Goal: Task Accomplishment & Management: Manage account settings

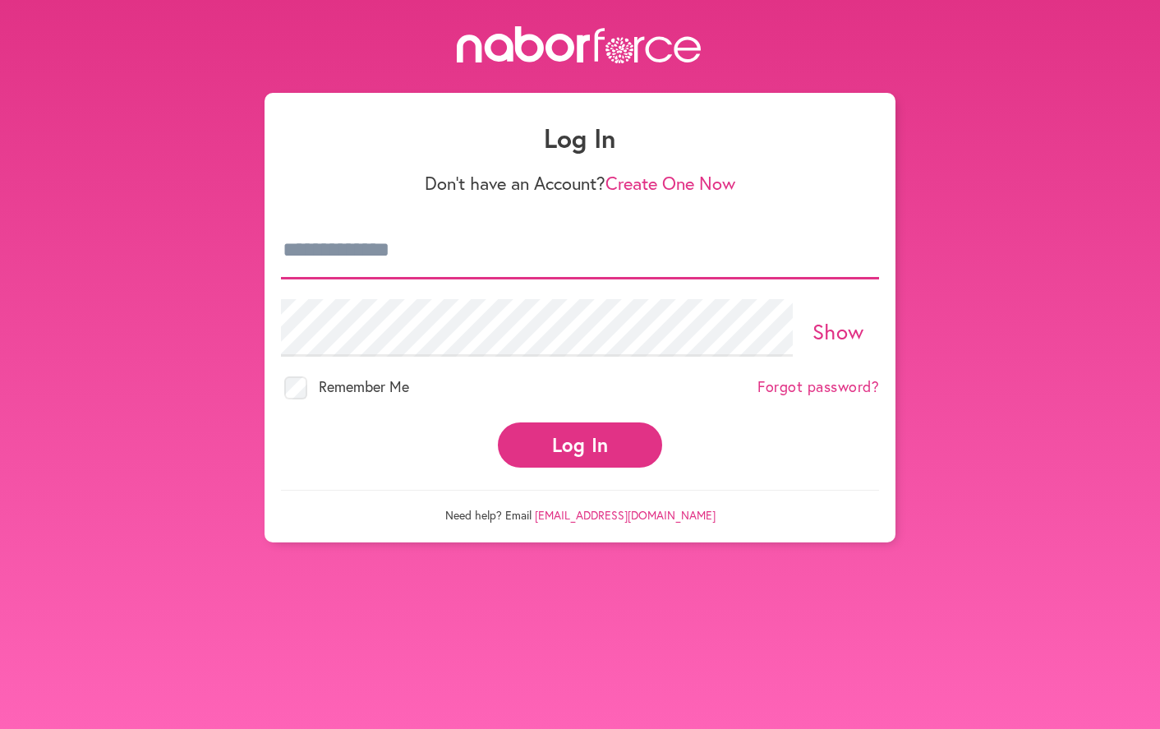
click at [353, 259] on input "email" at bounding box center [580, 251] width 598 height 58
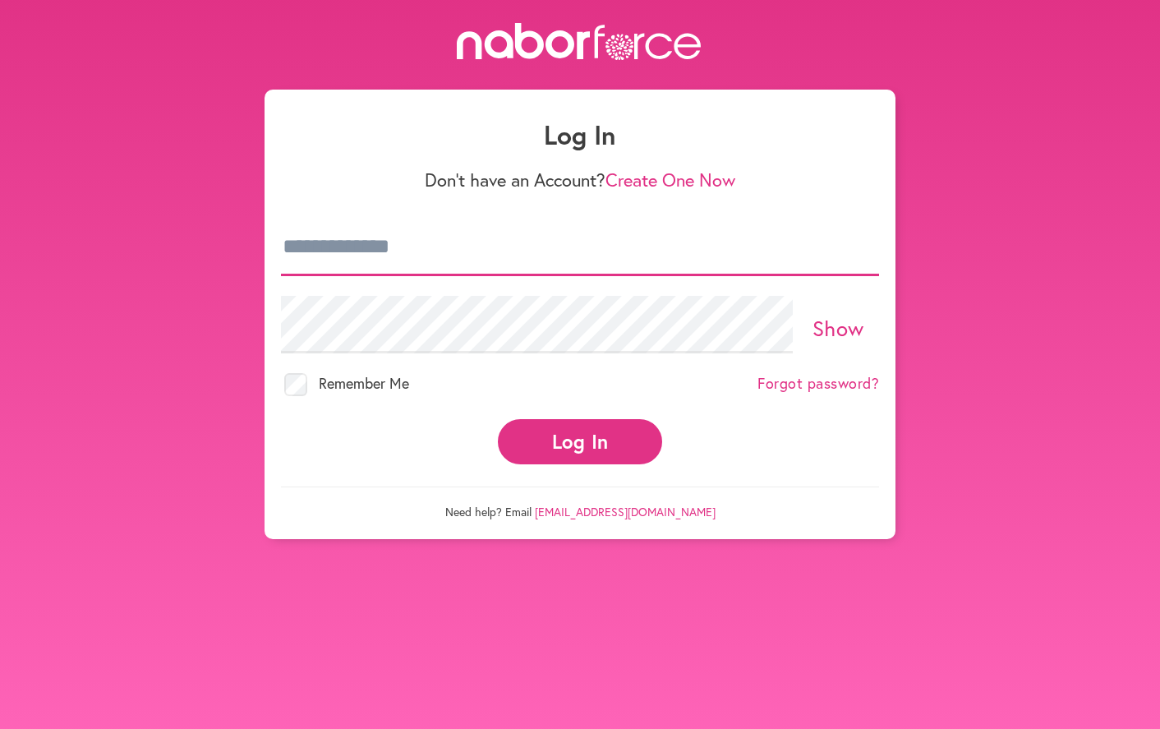
scroll to position [8, 0]
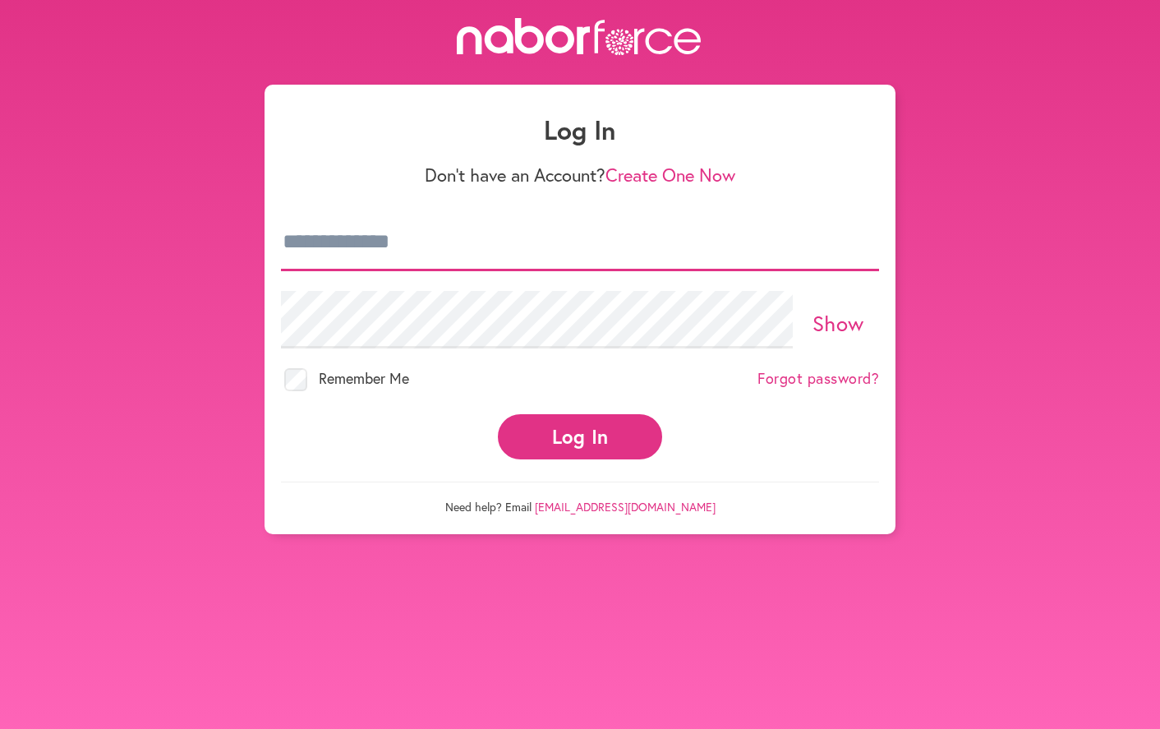
click at [363, 255] on input "email" at bounding box center [580, 243] width 598 height 58
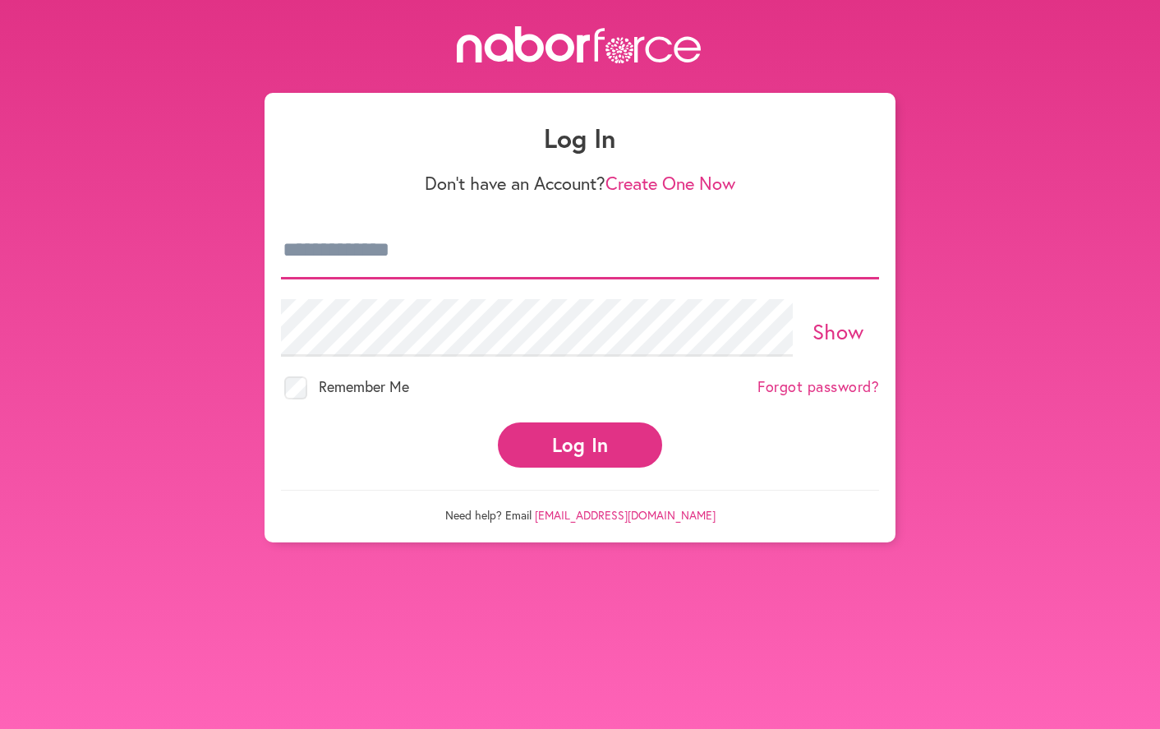
type input "**********"
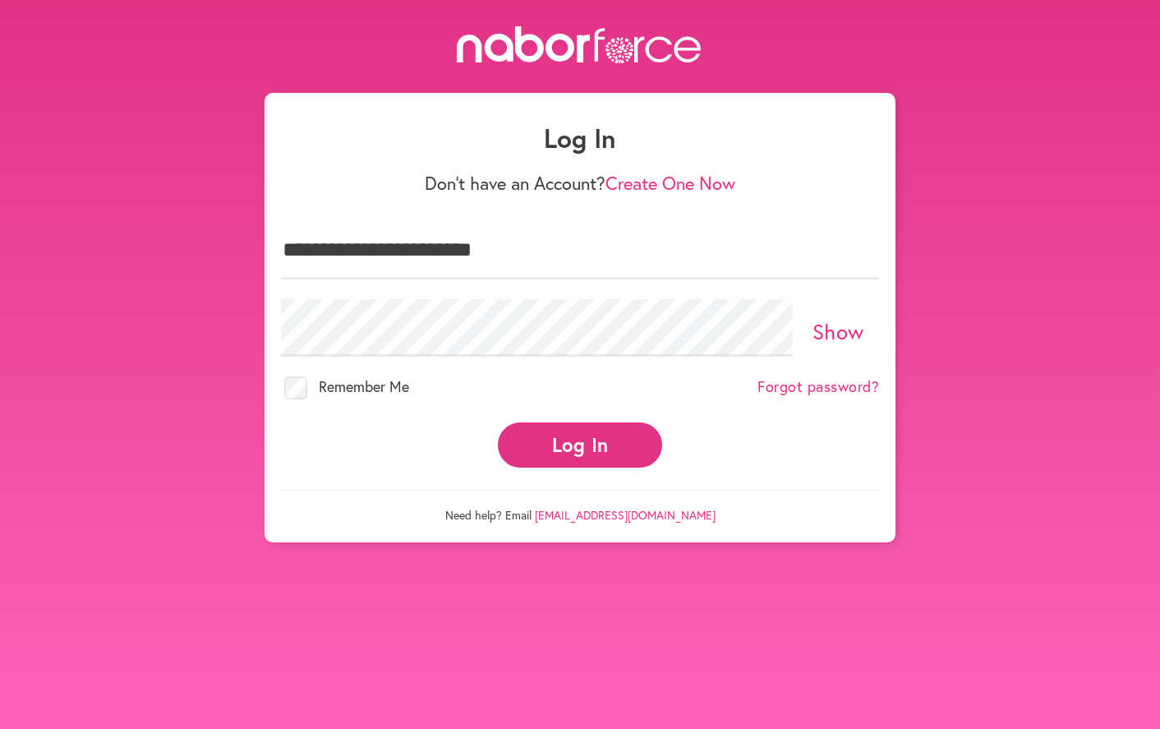
click at [555, 442] on button "Log In" at bounding box center [580, 444] width 164 height 45
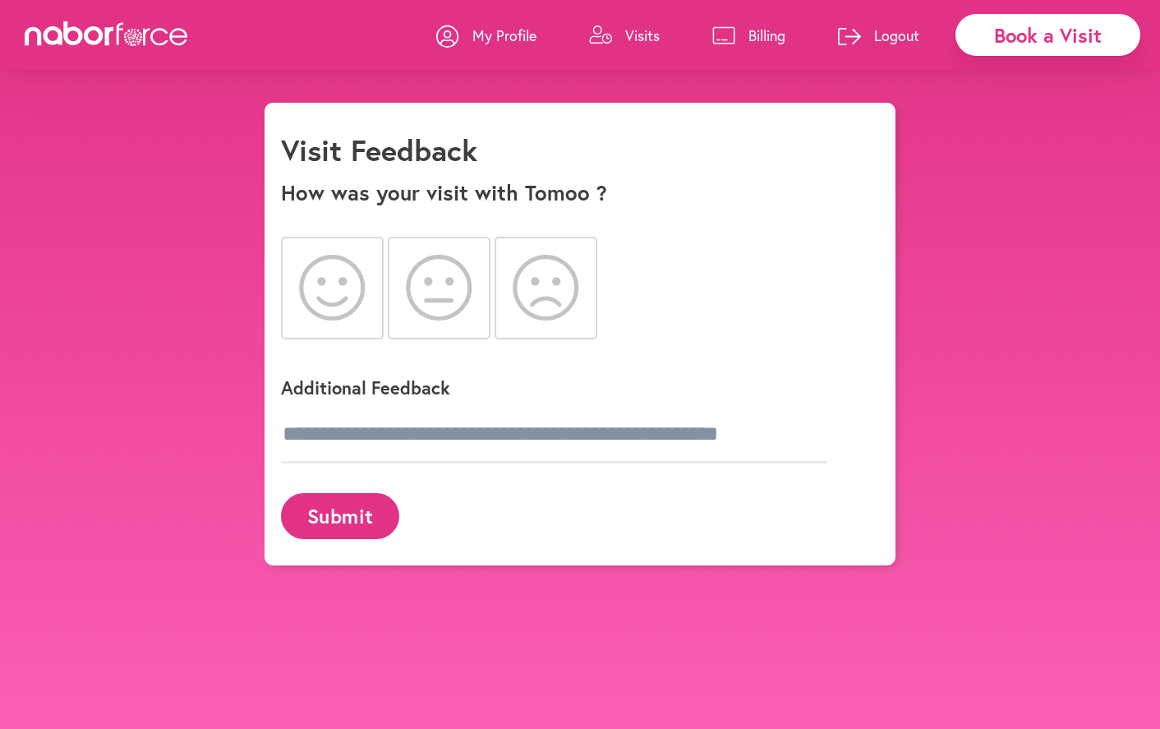
click at [362, 277] on icon at bounding box center [332, 288] width 66 height 66
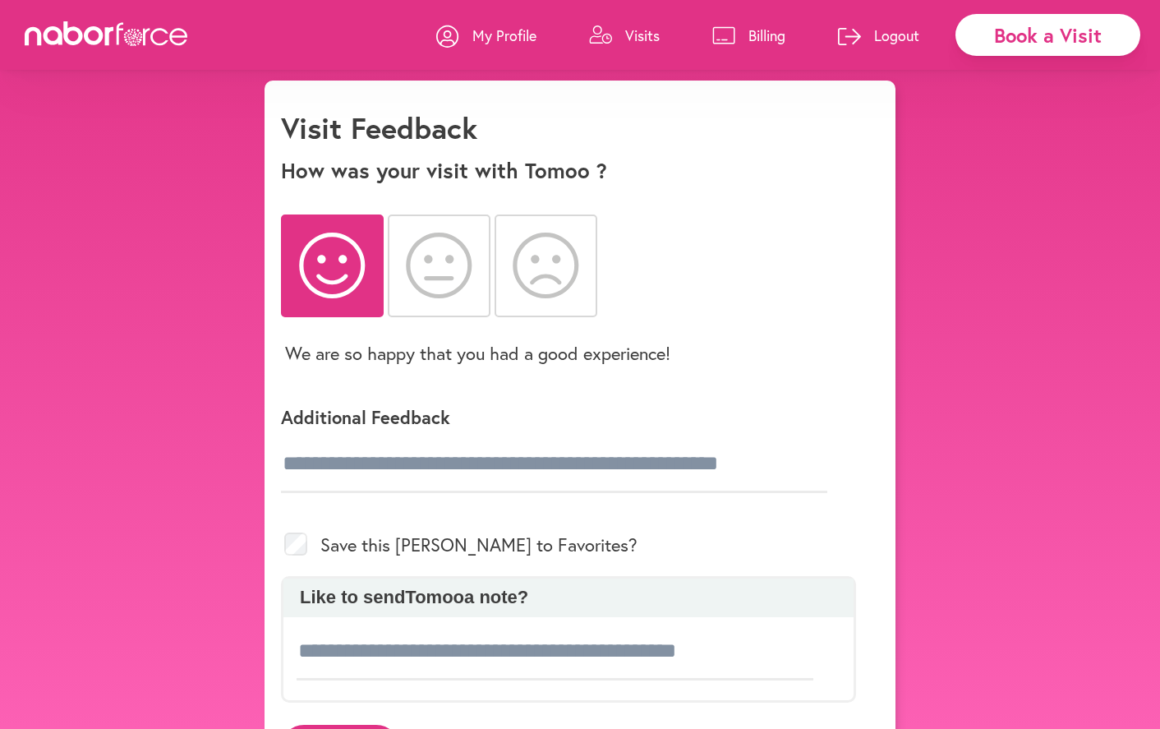
scroll to position [35, 0]
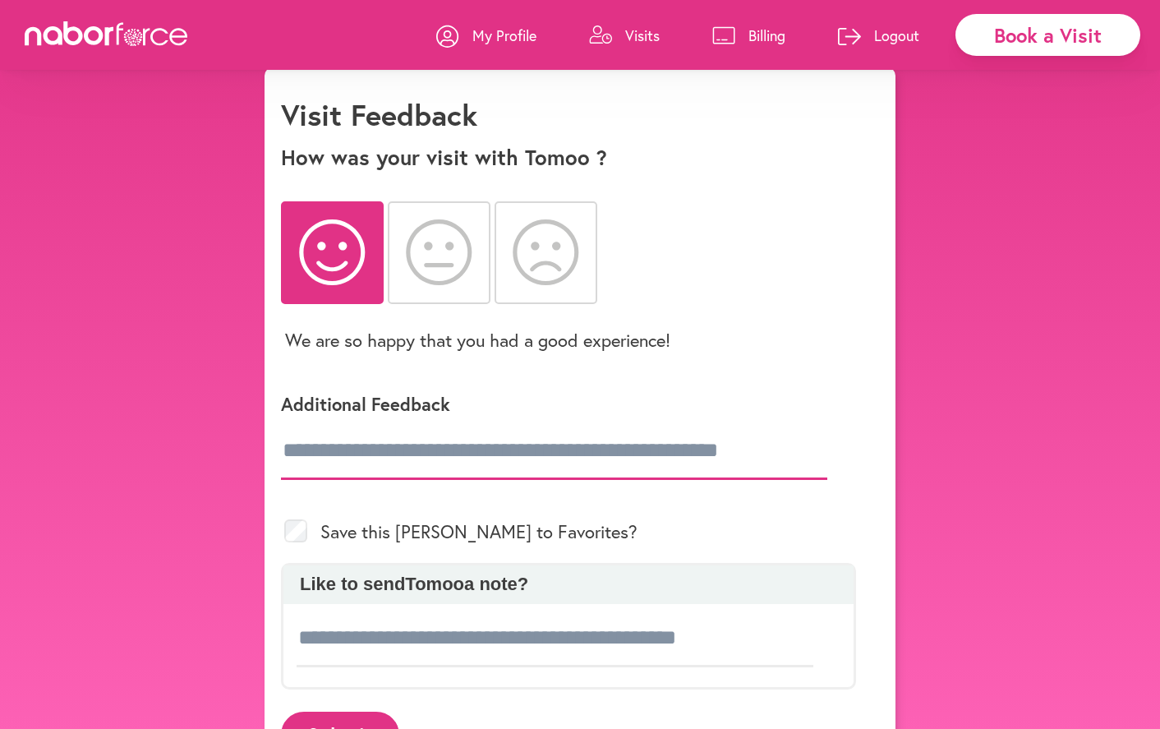
click at [297, 451] on input "text" at bounding box center [554, 451] width 546 height 58
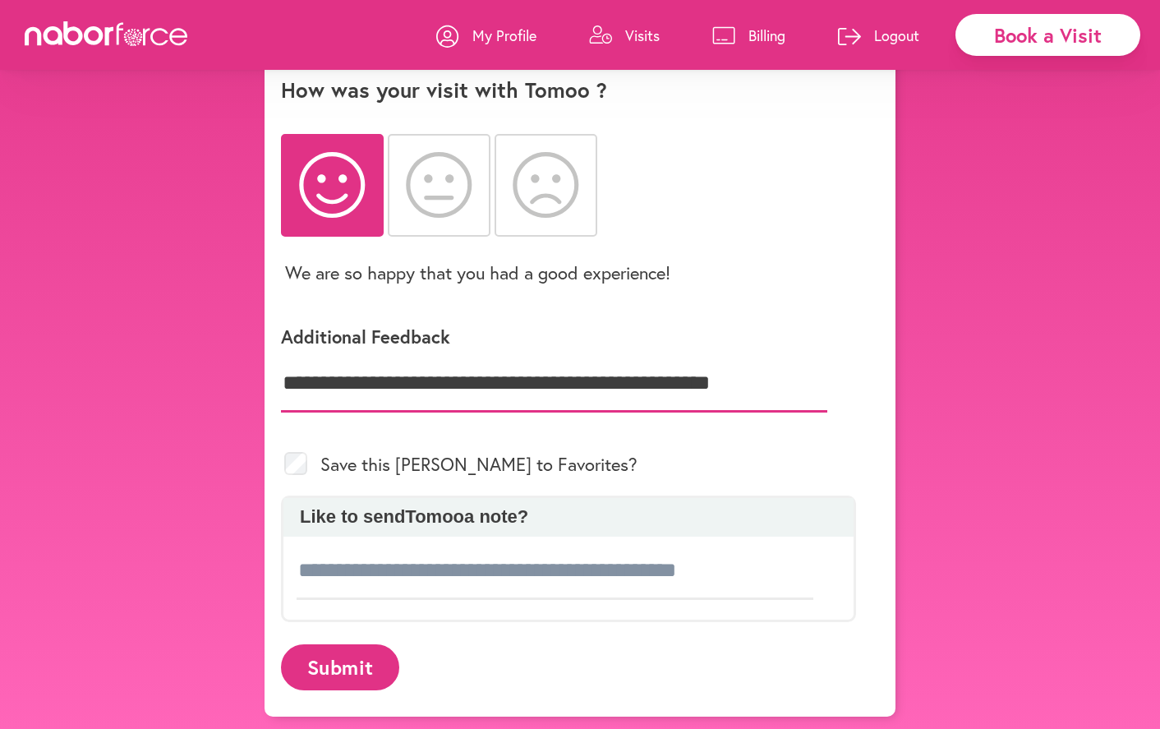
scroll to position [119, 0]
type input "**********"
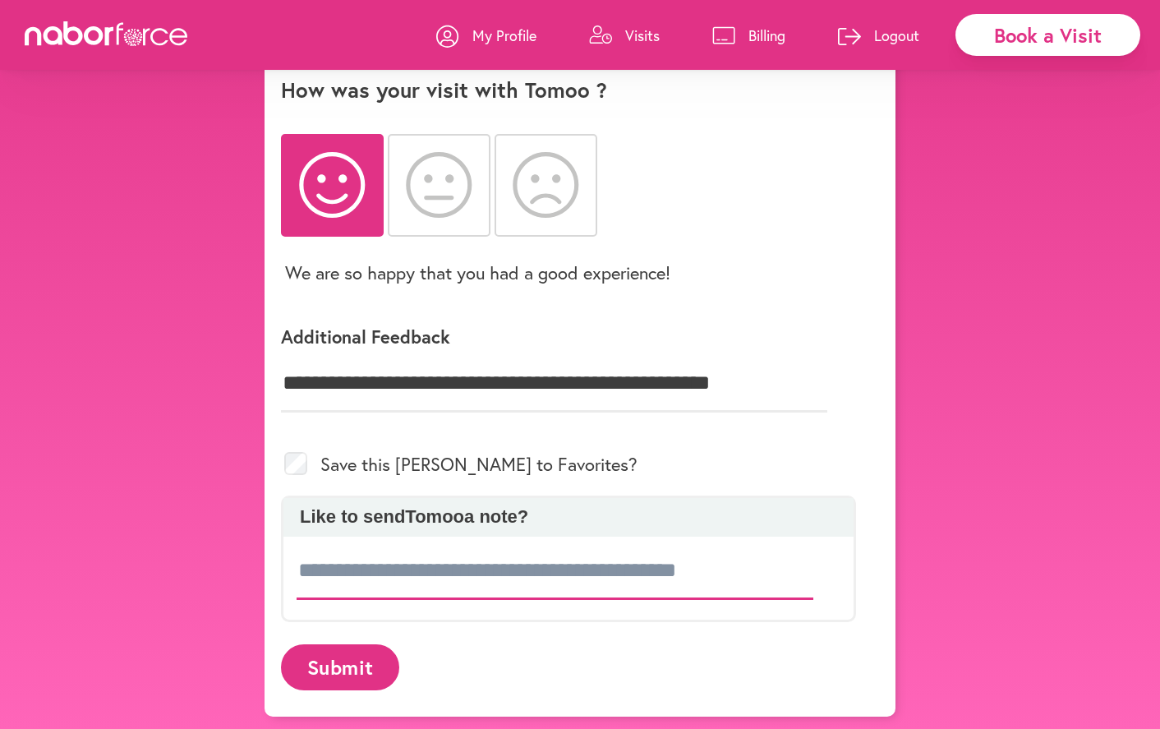
click at [311, 555] on input at bounding box center [555, 571] width 517 height 58
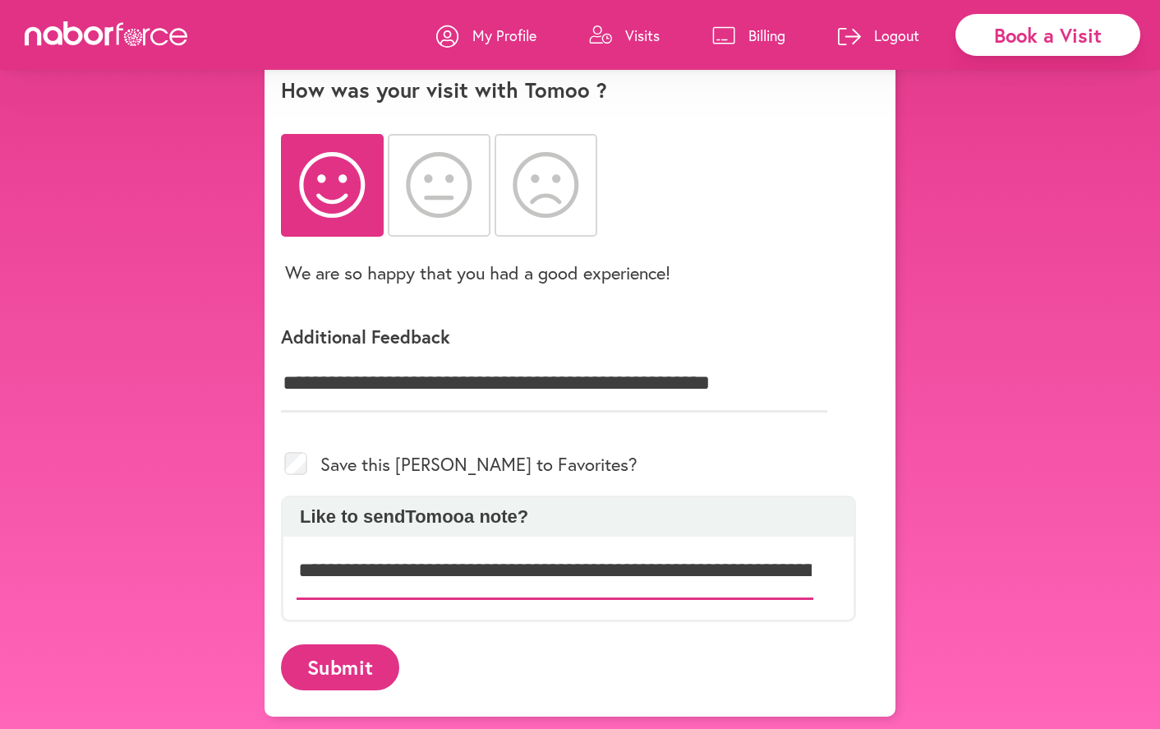
type input "**********"
click at [341, 644] on button "Submit" at bounding box center [340, 666] width 118 height 45
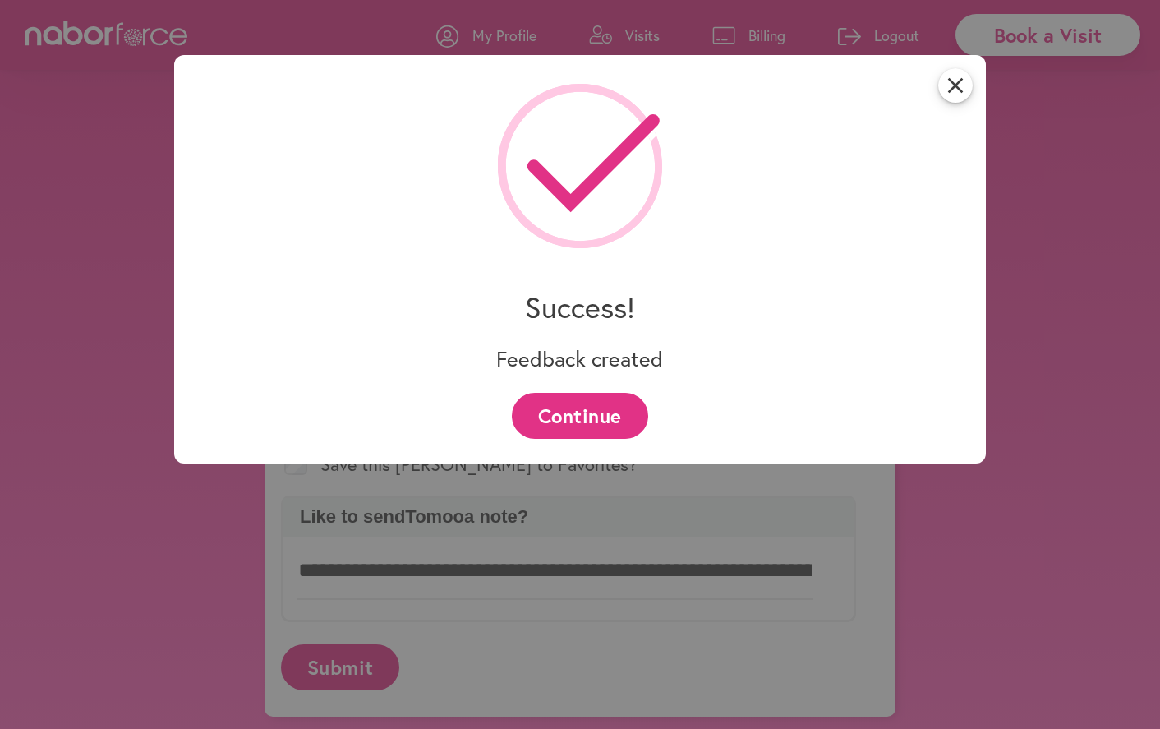
click at [576, 417] on button "Continue" at bounding box center [580, 415] width 136 height 45
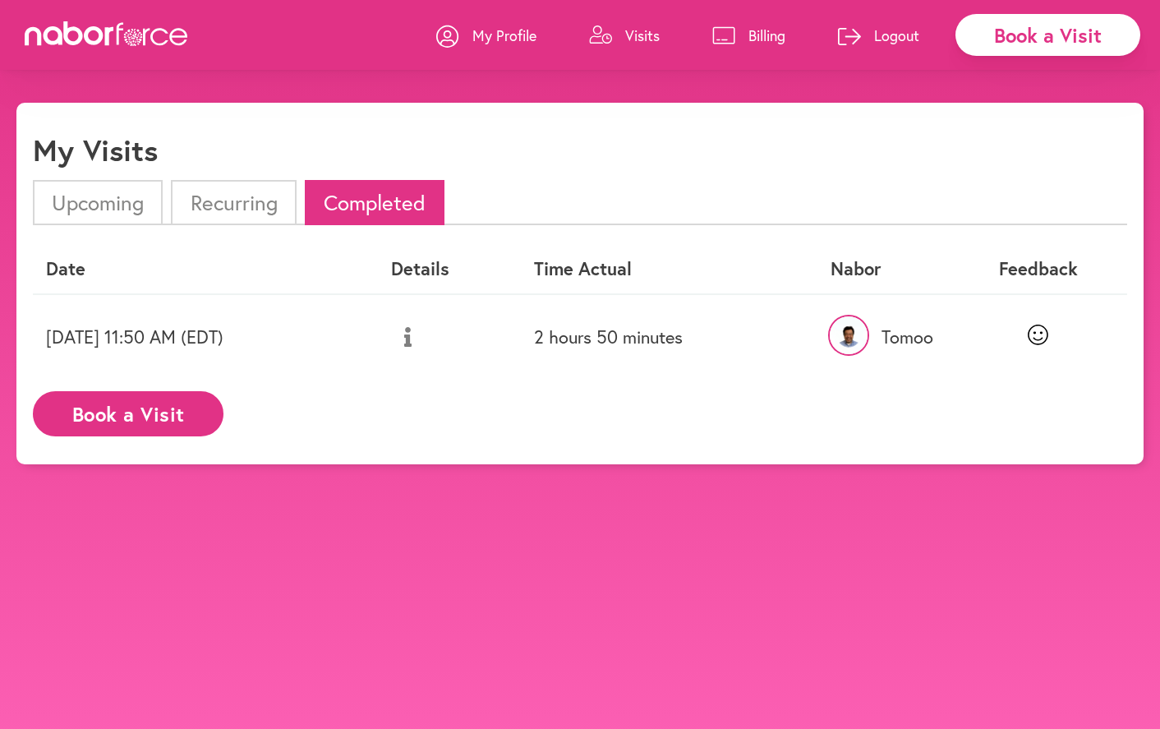
click at [746, 27] on link "Billing" at bounding box center [748, 35] width 73 height 49
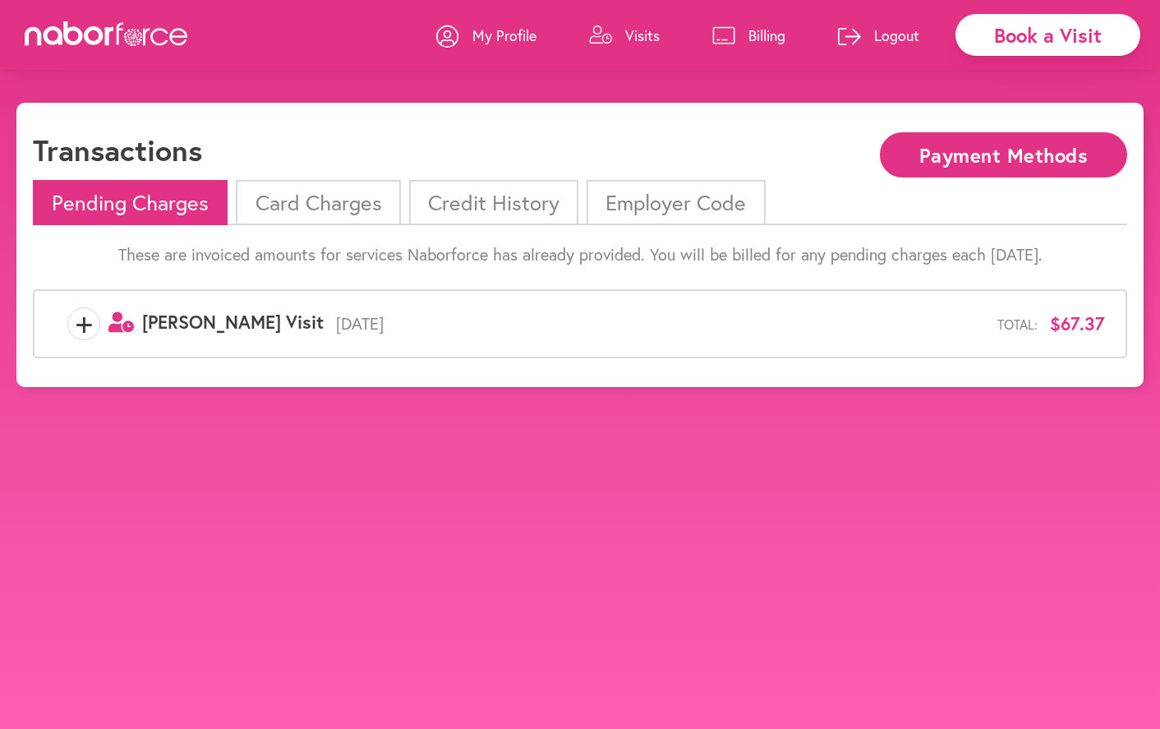
click at [758, 30] on p "Billing" at bounding box center [767, 35] width 37 height 20
click at [635, 30] on p "Visits" at bounding box center [642, 35] width 35 height 20
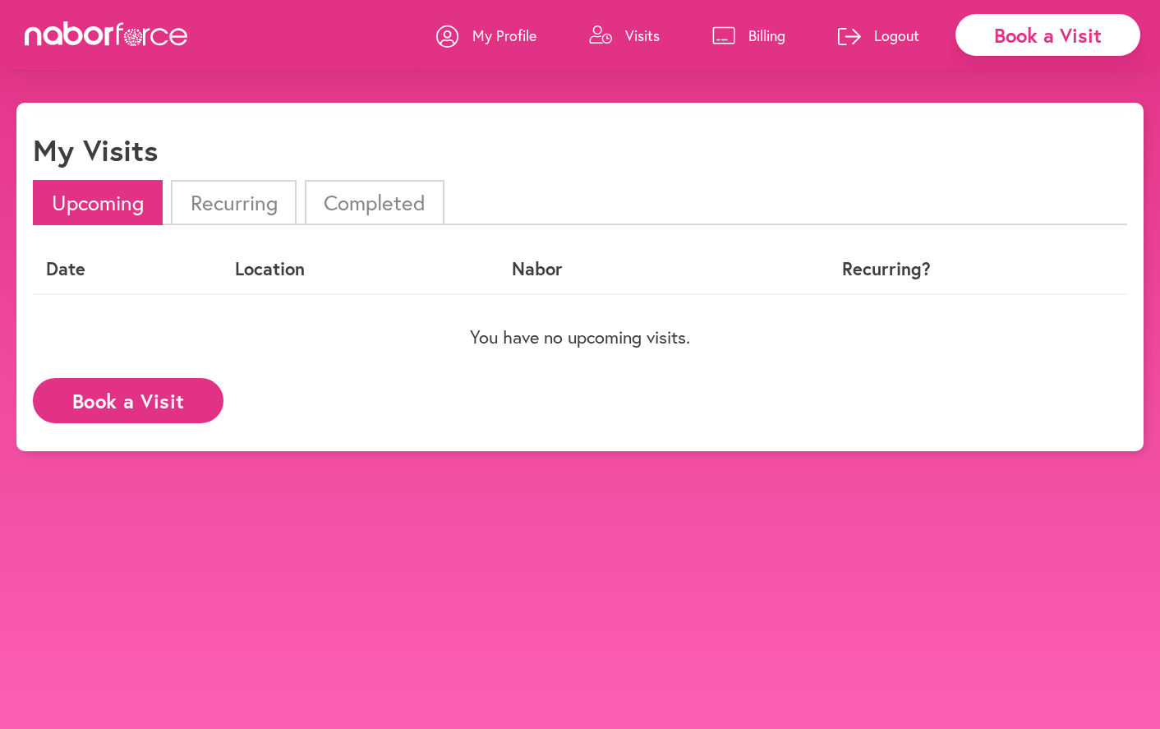
click at [769, 36] on p "Billing" at bounding box center [767, 35] width 37 height 20
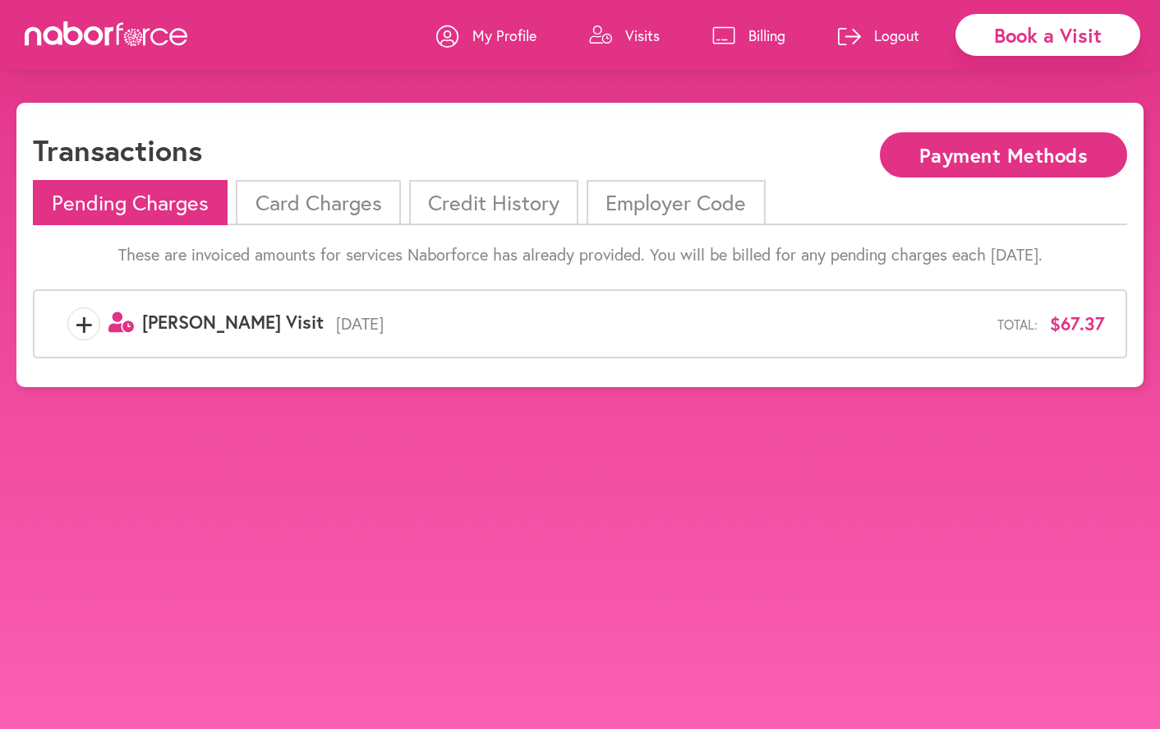
click at [625, 33] on p "Visits" at bounding box center [642, 35] width 35 height 20
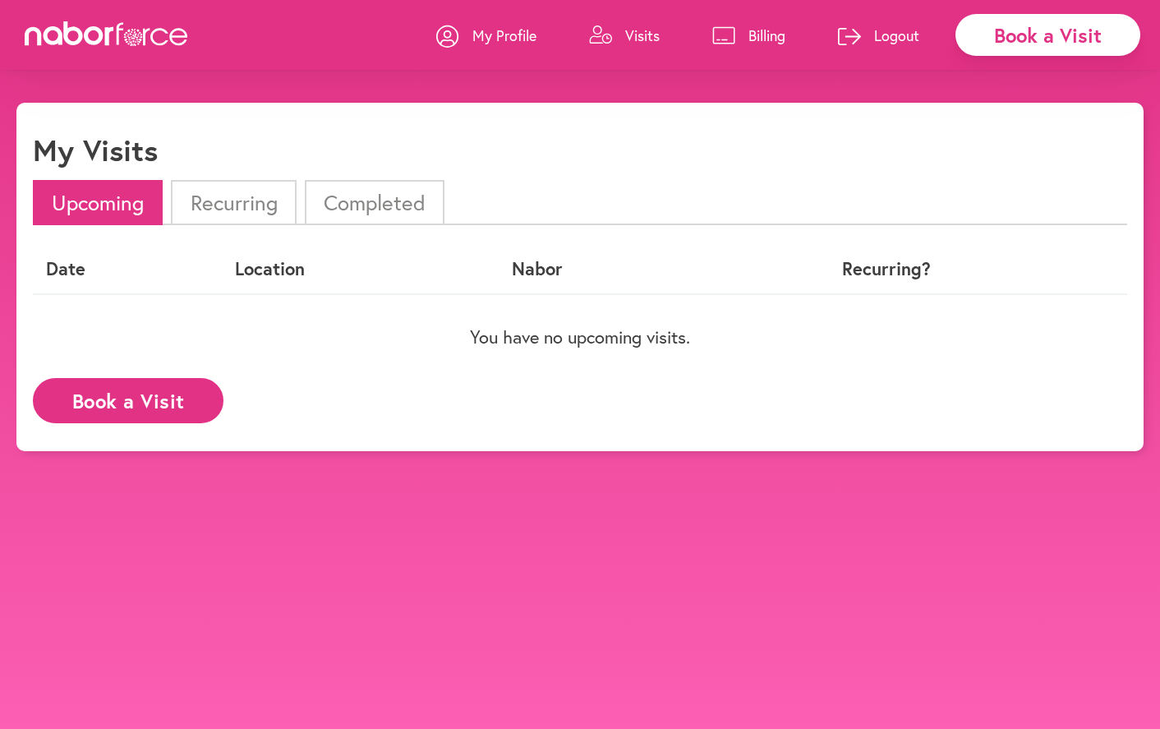
click at [1056, 35] on div "Book a Visit" at bounding box center [1048, 35] width 185 height 42
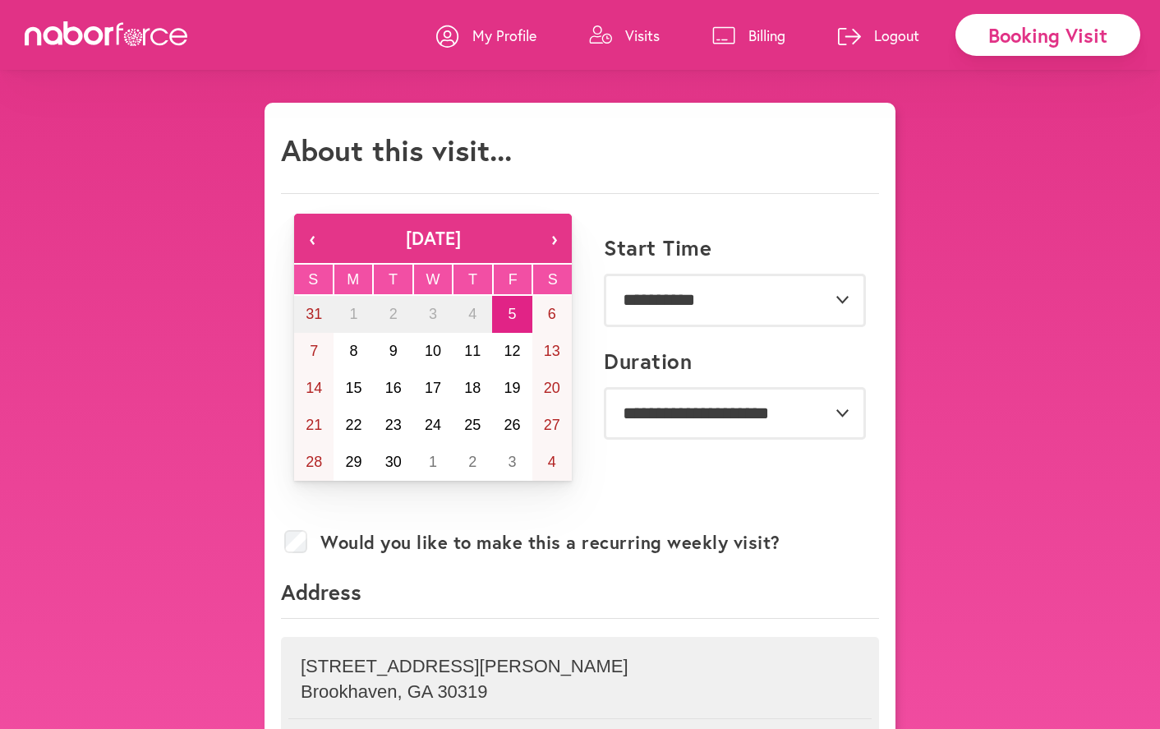
click at [761, 35] on p "Billing" at bounding box center [767, 35] width 37 height 20
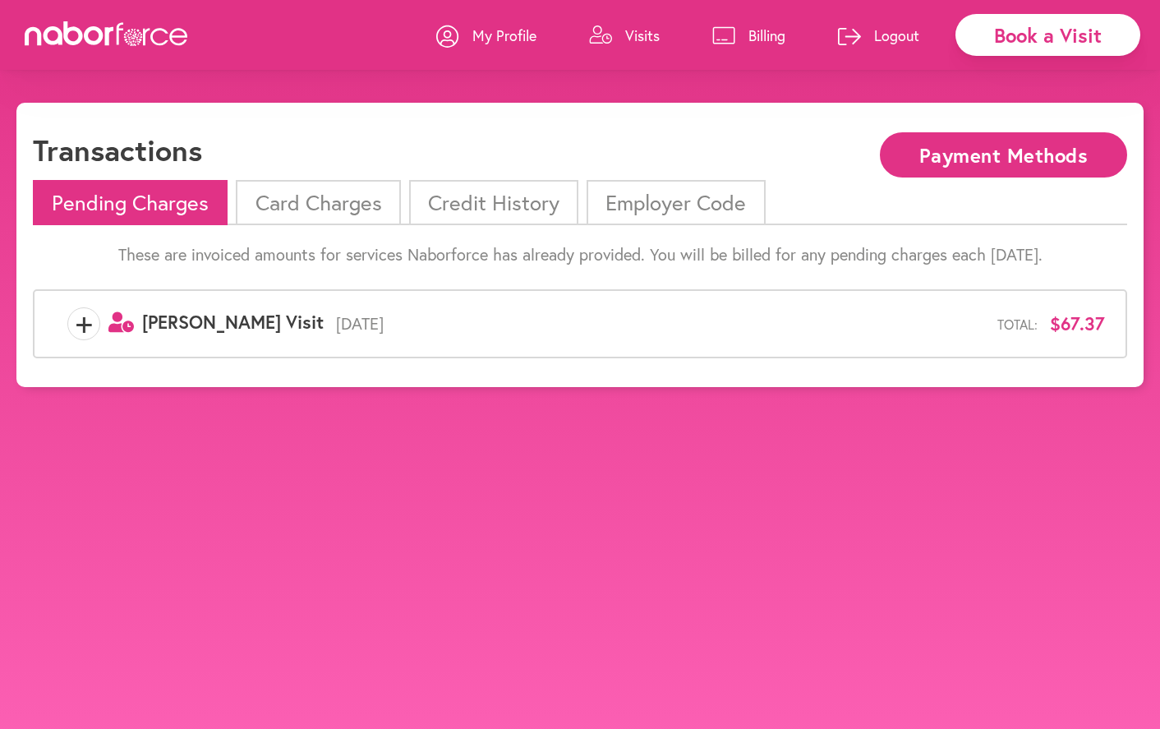
click at [81, 320] on span "+" at bounding box center [83, 323] width 31 height 33
